Goal: Information Seeking & Learning: Learn about a topic

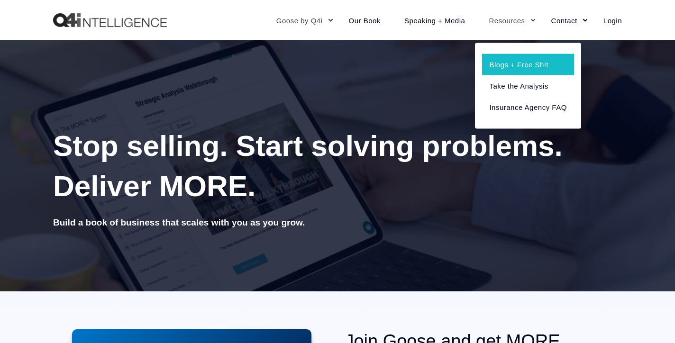
click at [509, 69] on link "Blogs + Free Sh!t" at bounding box center [527, 64] width 91 height 21
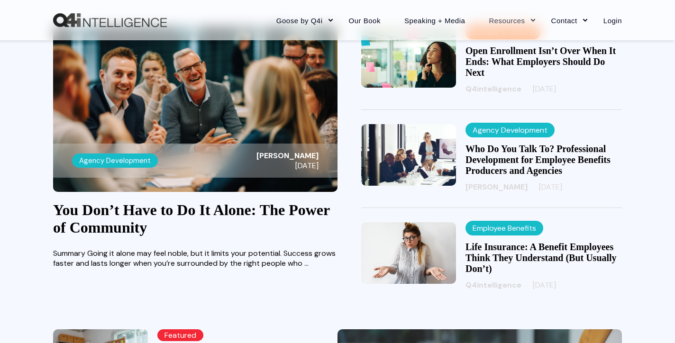
scroll to position [304, 0]
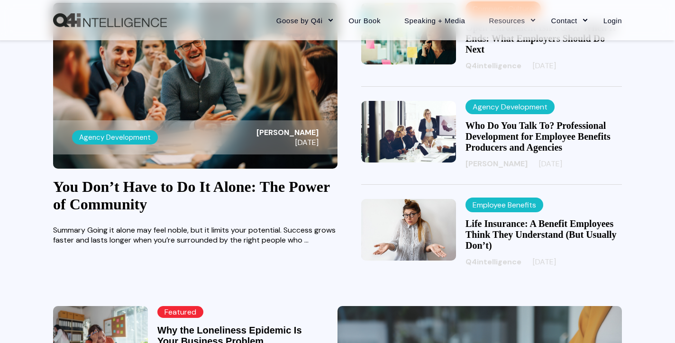
click at [175, 206] on link "You Don’t Have to Do It Alone: The Power of Community" at bounding box center [191, 195] width 277 height 35
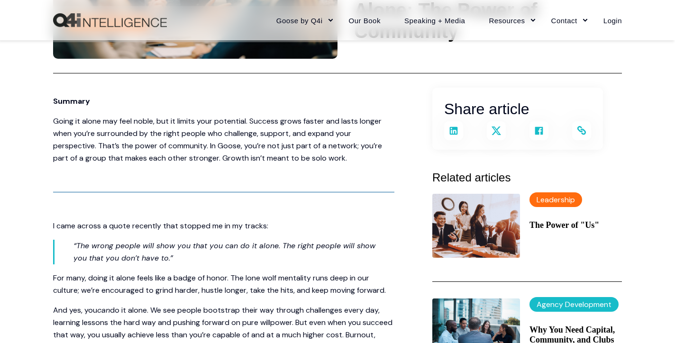
scroll to position [181, 0]
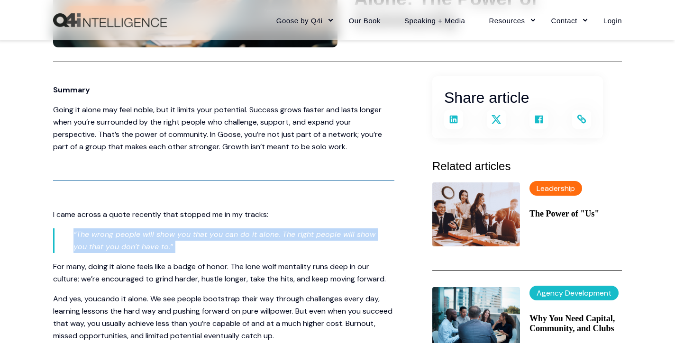
drag, startPoint x: 172, startPoint y: 246, endPoint x: 63, endPoint y: 234, distance: 110.6
click at [63, 234] on blockquote "“The wrong people will show you that you can do it alone. The right people will…" at bounding box center [214, 240] width 322 height 25
copy p "“The wrong people will show you that you can do it alone. The right people will…"
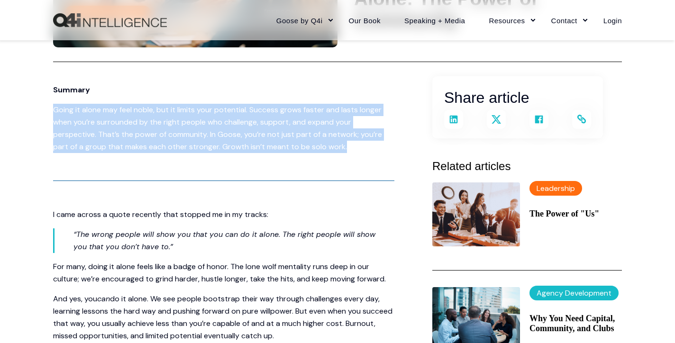
drag, startPoint x: 346, startPoint y: 146, endPoint x: 21, endPoint y: 112, distance: 327.3
copy p "Going it alone may feel noble, but it limits your potential. Success grows fast…"
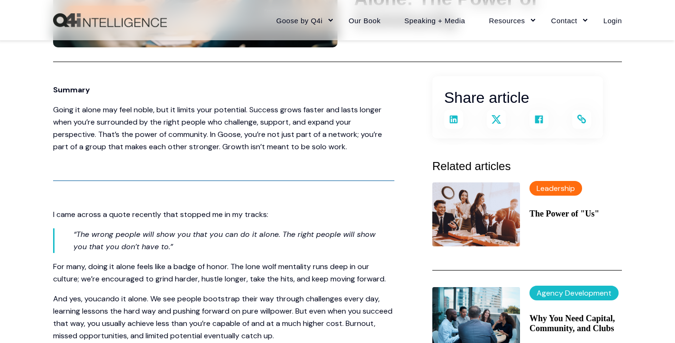
click at [178, 250] on p "“The wrong people will show you that you can do it alone. The right people will…" at bounding box center [224, 240] width 302 height 25
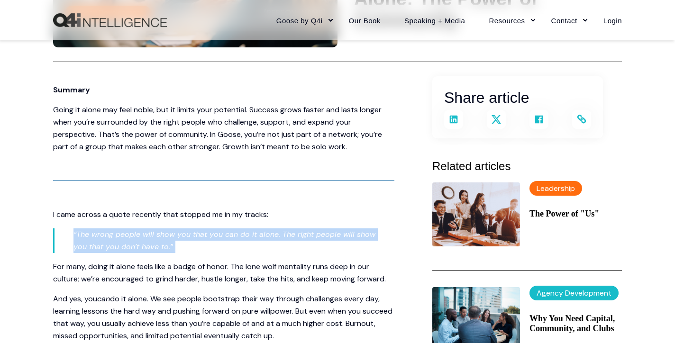
drag, startPoint x: 175, startPoint y: 246, endPoint x: 72, endPoint y: 234, distance: 104.0
click at [72, 234] on blockquote "“The wrong people will show you that you can do it alone. The right people will…" at bounding box center [214, 240] width 322 height 25
copy p "“The wrong people will show you that you can do it alone. The right people will…"
